Goal: Check status

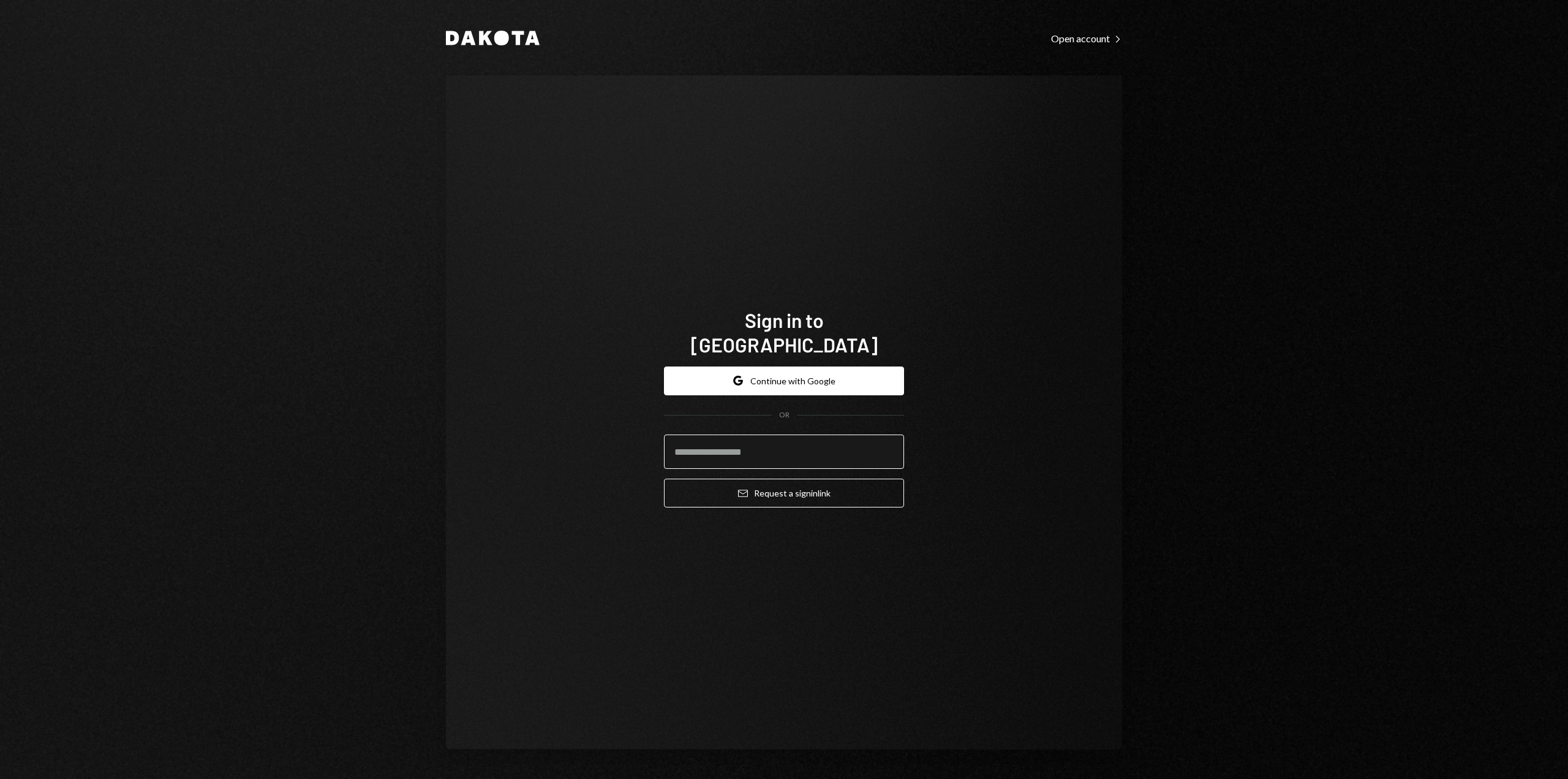
click at [707, 439] on input "email" at bounding box center [784, 451] width 240 height 34
type input "**********"
click at [778, 485] on button "Email Request a sign in link" at bounding box center [784, 493] width 240 height 29
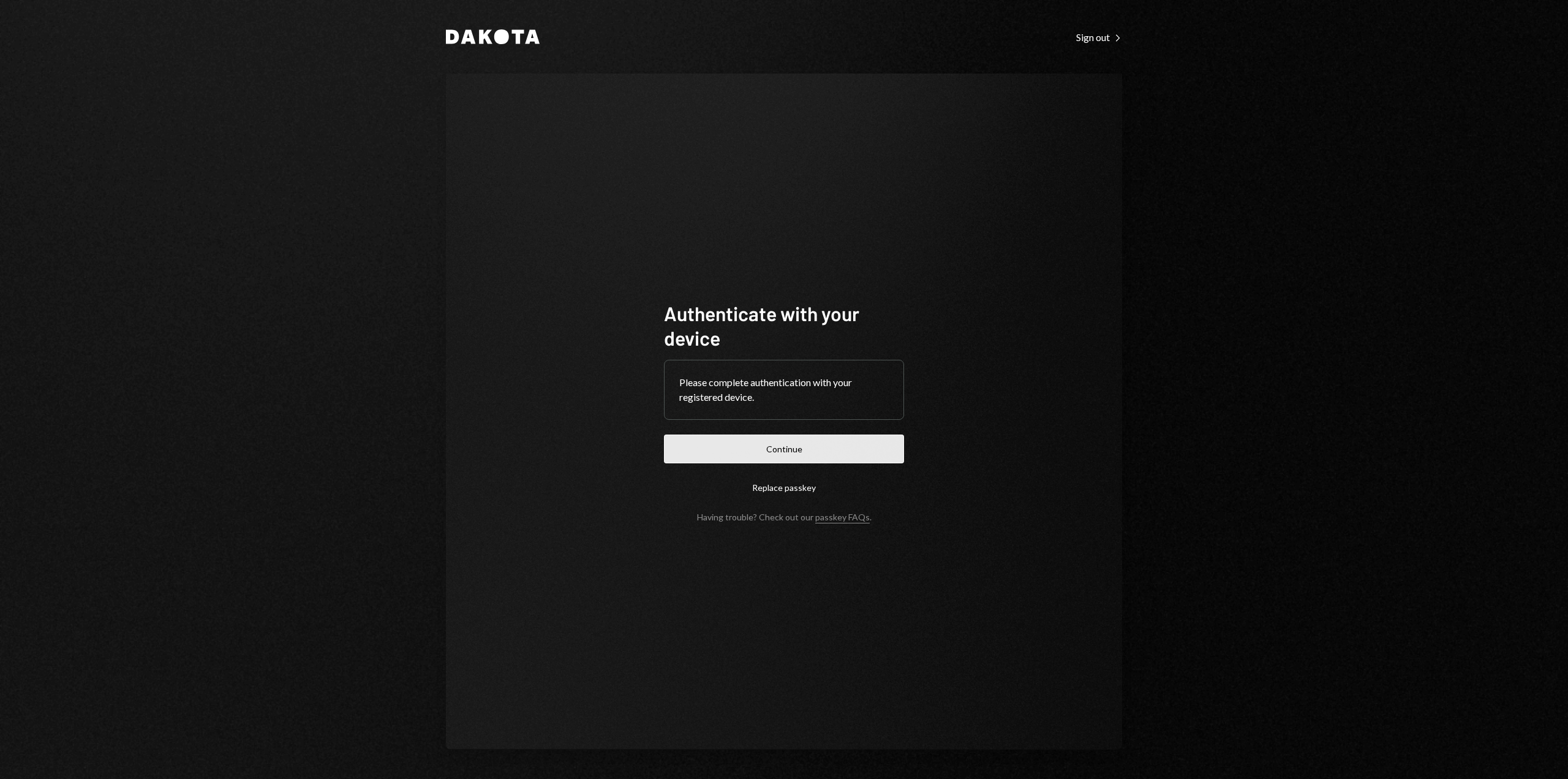
click at [749, 435] on button "Continue" at bounding box center [784, 449] width 240 height 29
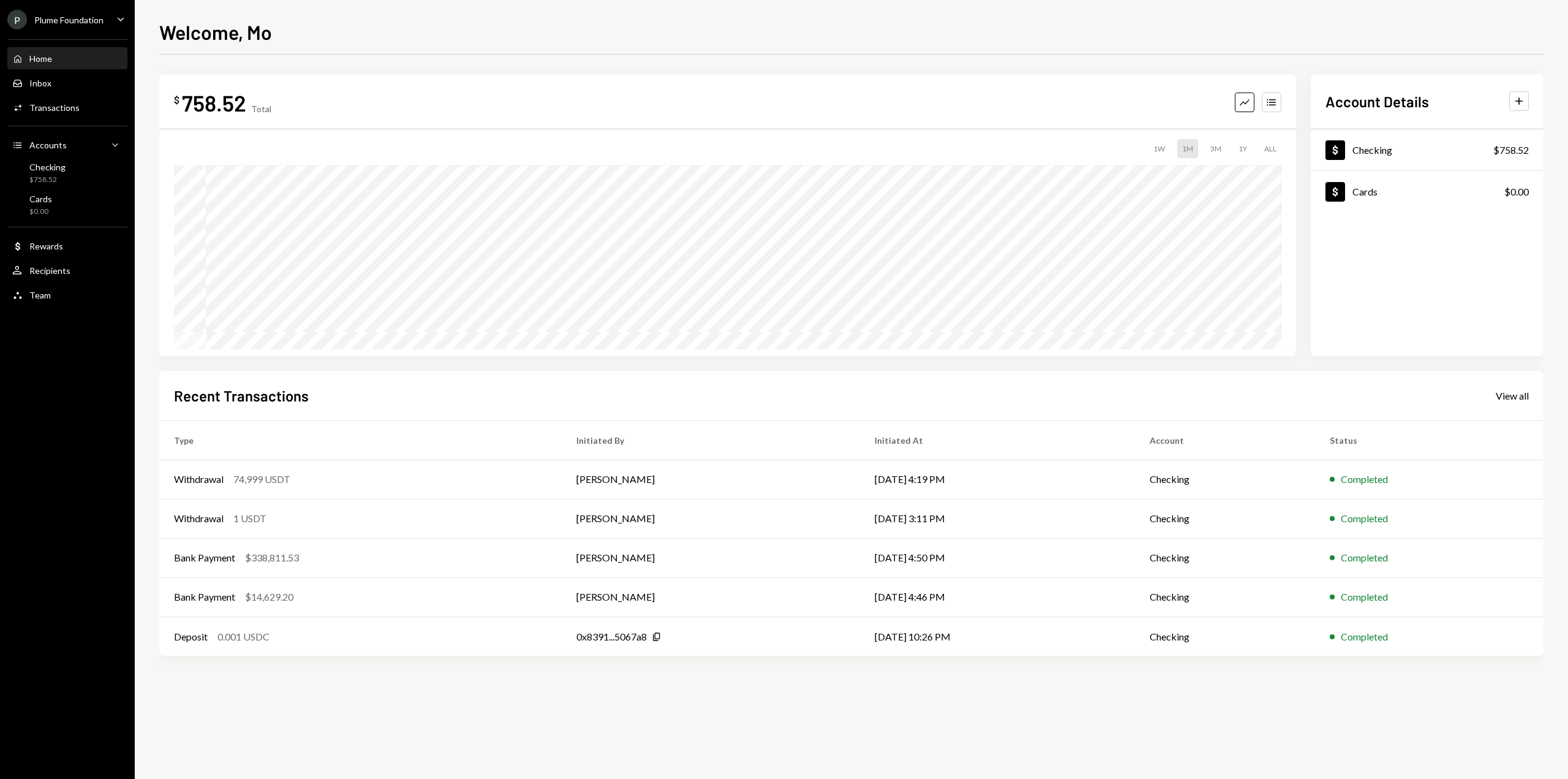
click at [79, 21] on div "Plume Foundation" at bounding box center [68, 20] width 69 height 10
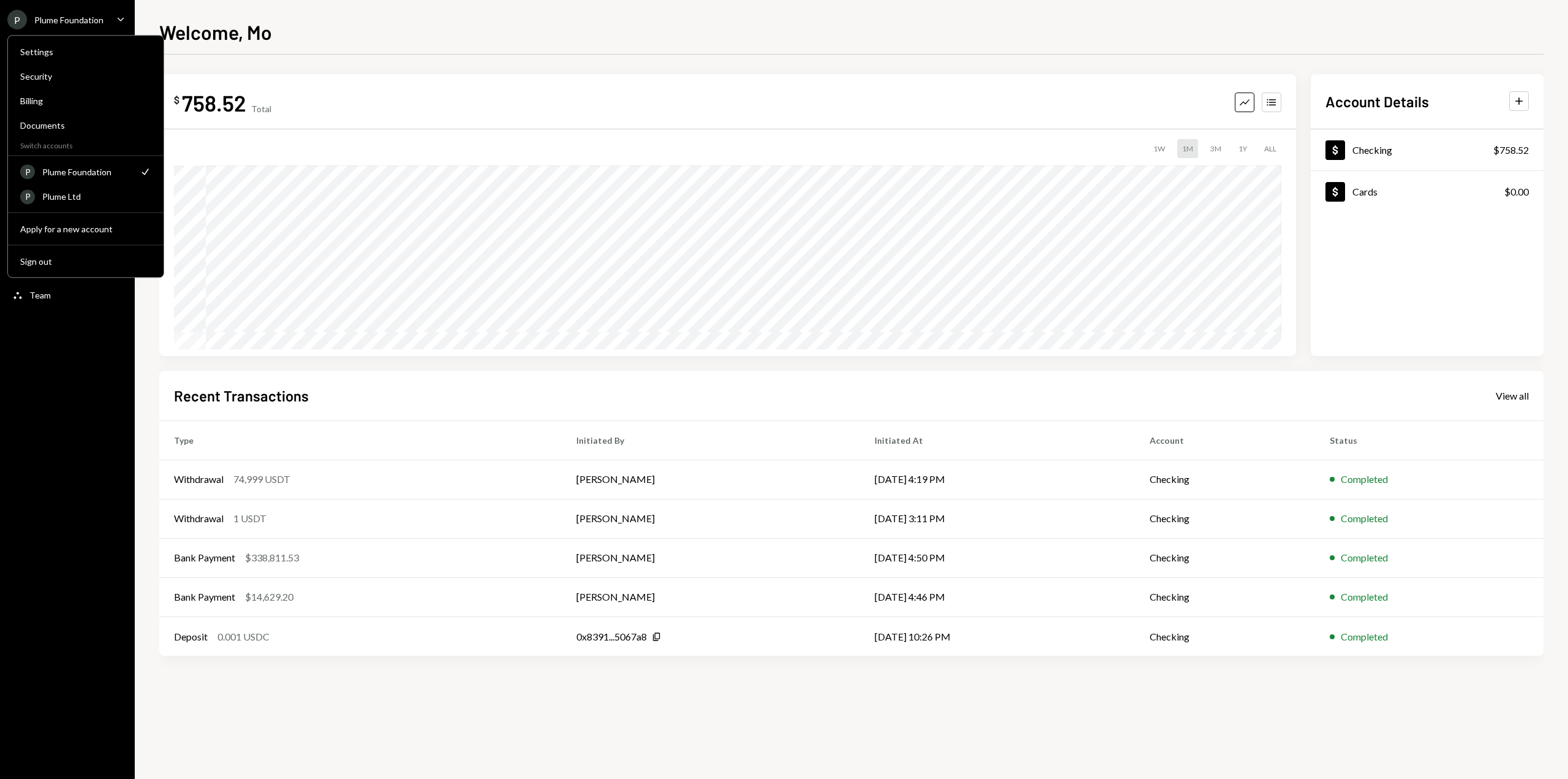
click at [79, 21] on div "Plume Foundation" at bounding box center [68, 20] width 69 height 10
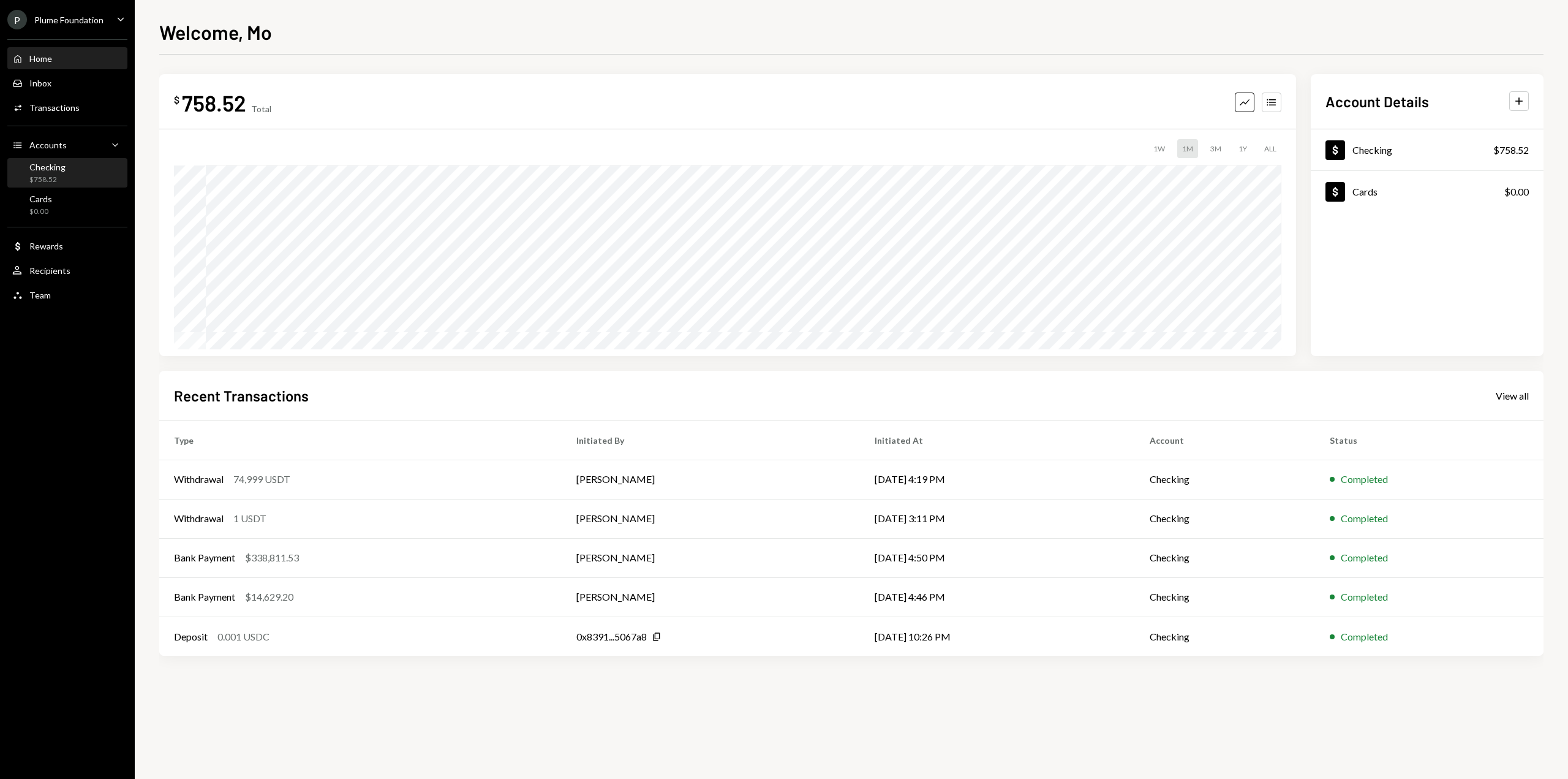
click at [78, 172] on div "Checking $758.52" at bounding box center [67, 173] width 110 height 23
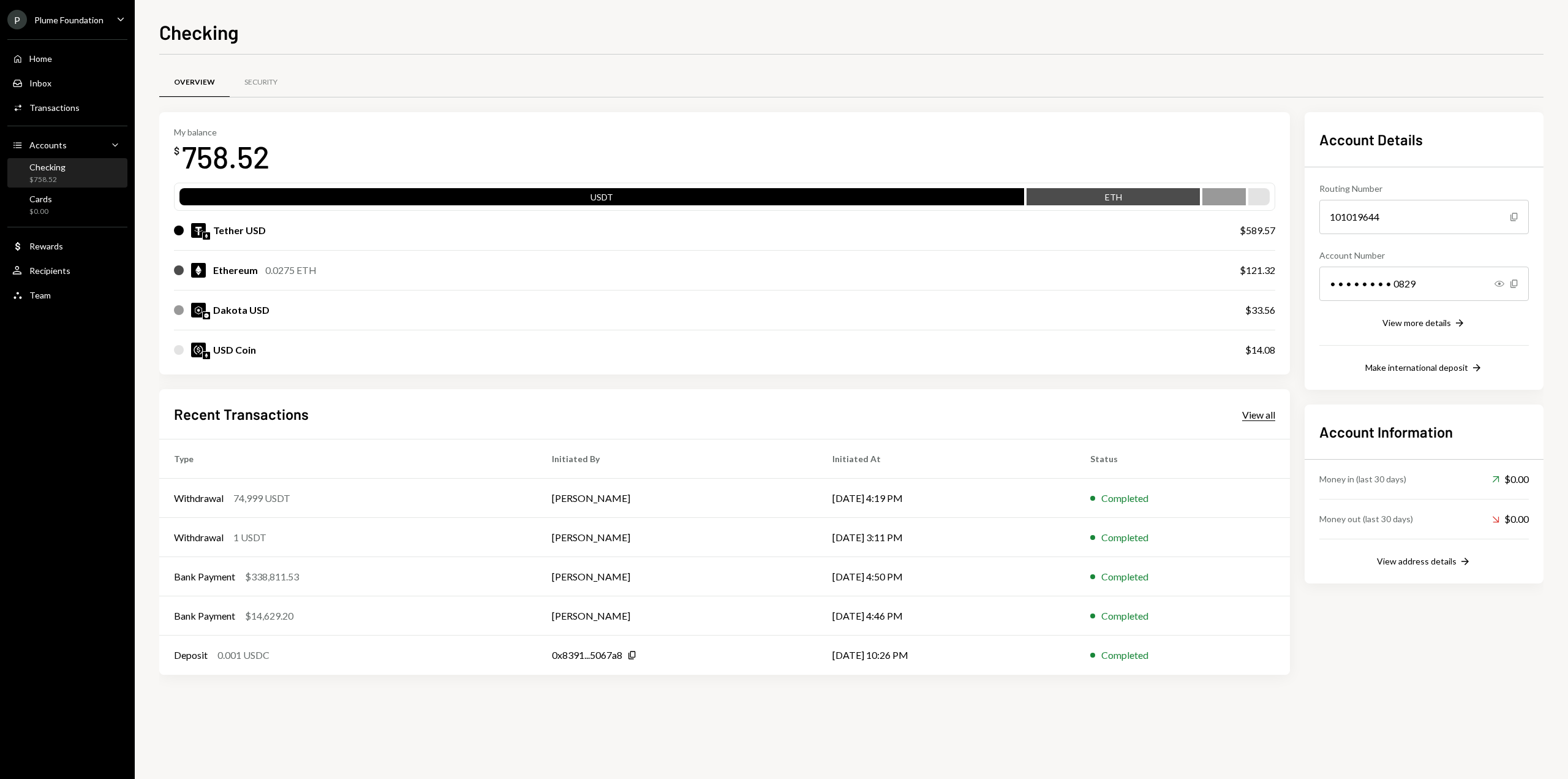
click at [1267, 413] on div "View all" at bounding box center [1259, 414] width 33 height 12
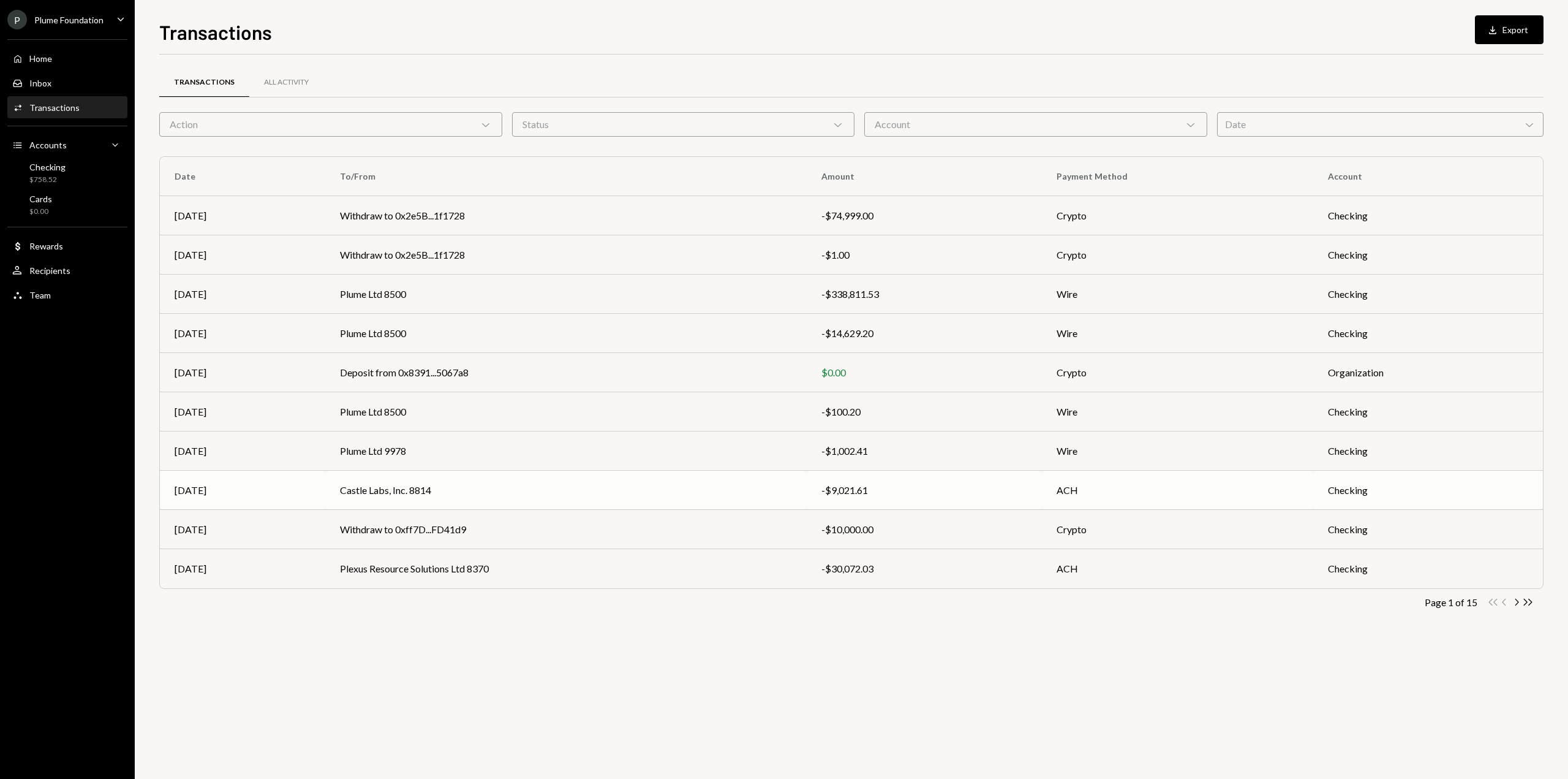
click at [527, 485] on td "Castle Labs, Inc. 8814" at bounding box center [566, 490] width 482 height 39
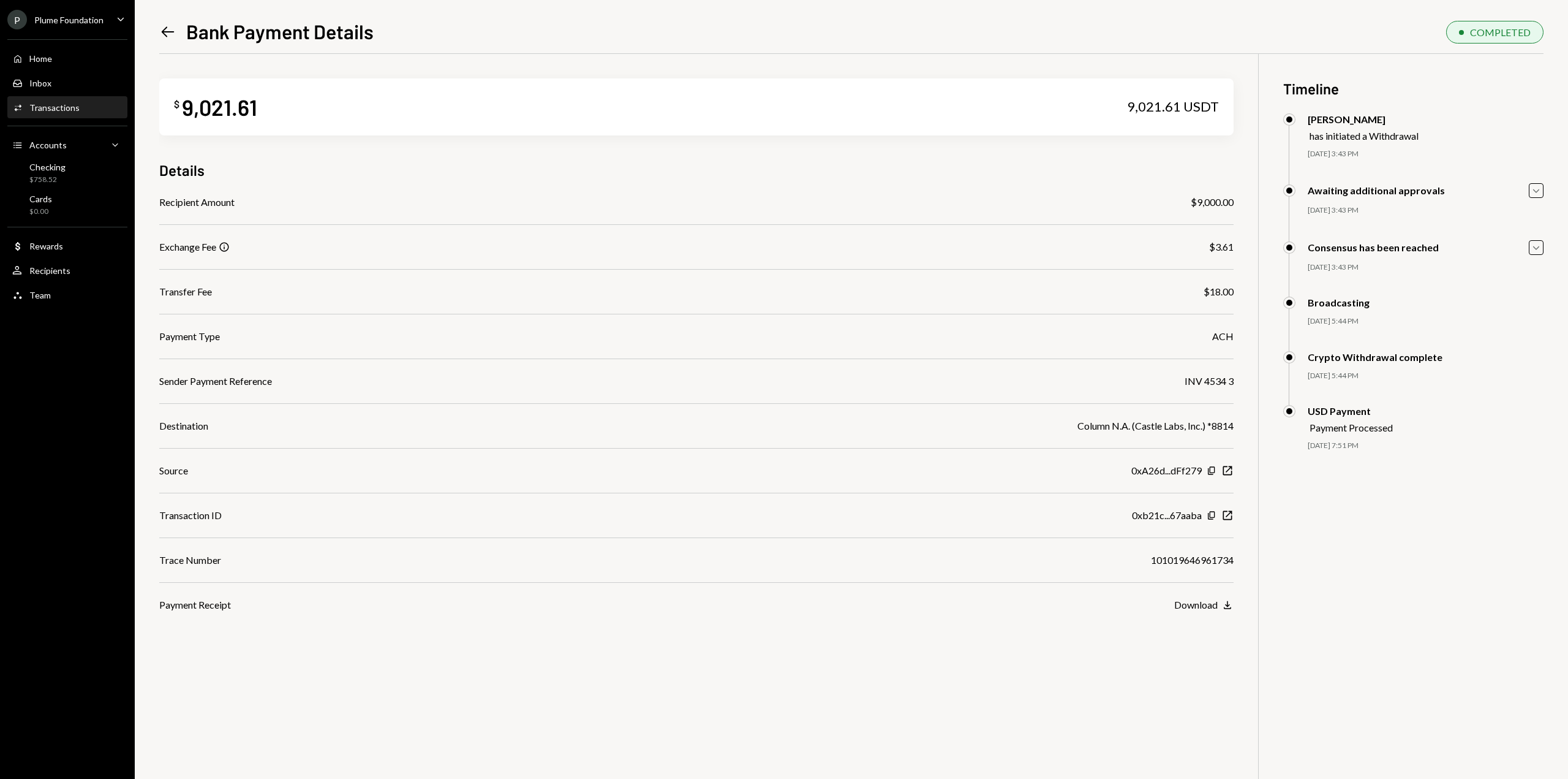
click at [1109, 425] on div "Column N.A. (Castle Labs, Inc.) *8814" at bounding box center [1155, 425] width 156 height 15
